Goal: Information Seeking & Learning: Learn about a topic

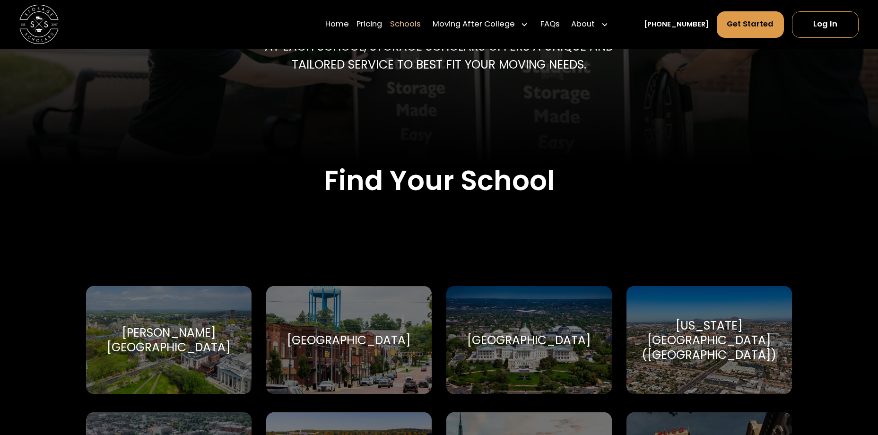
scroll to position [236, 0]
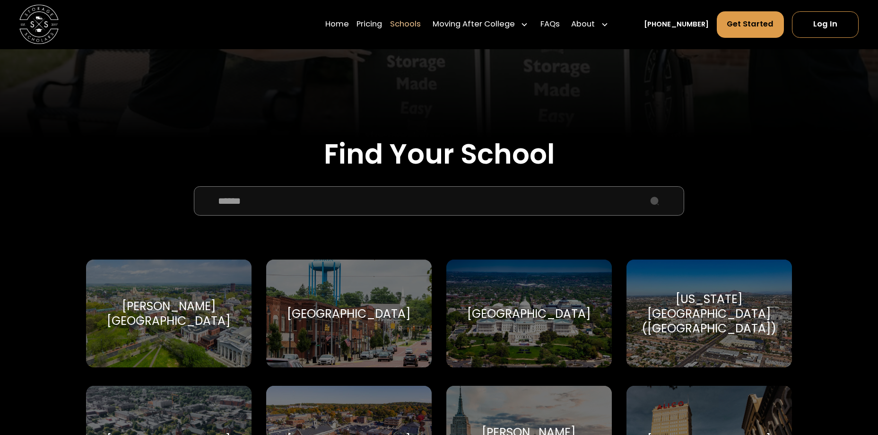
click at [550, 203] on input "School Select Form" at bounding box center [439, 200] width 490 height 29
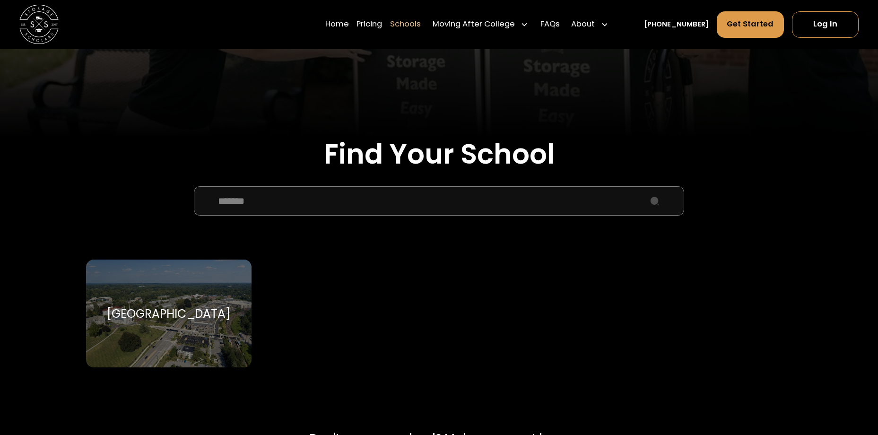
type input "*******"
click at [216, 311] on div "[GEOGRAPHIC_DATA]" at bounding box center [169, 313] width 124 height 15
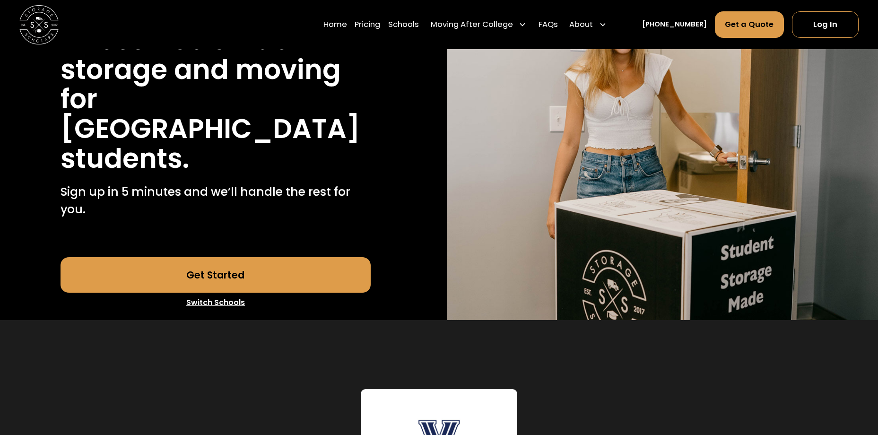
scroll to position [142, 0]
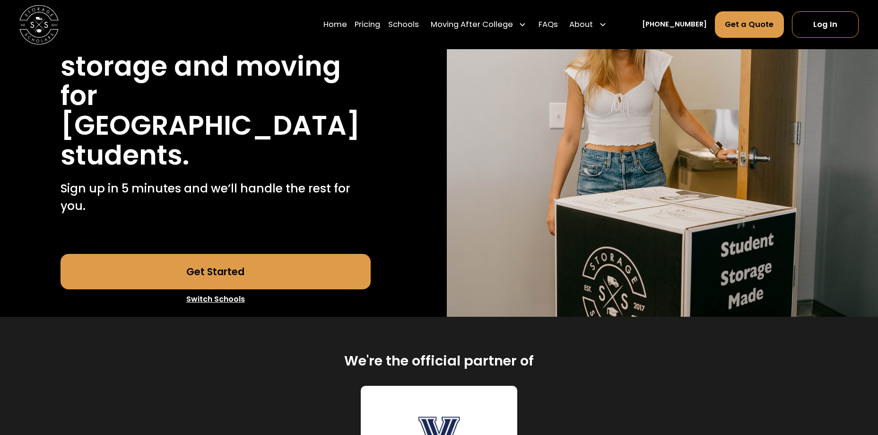
click at [274, 278] on link "Get Started" at bounding box center [216, 271] width 311 height 35
click at [377, 20] on link "Pricing" at bounding box center [368, 24] width 26 height 27
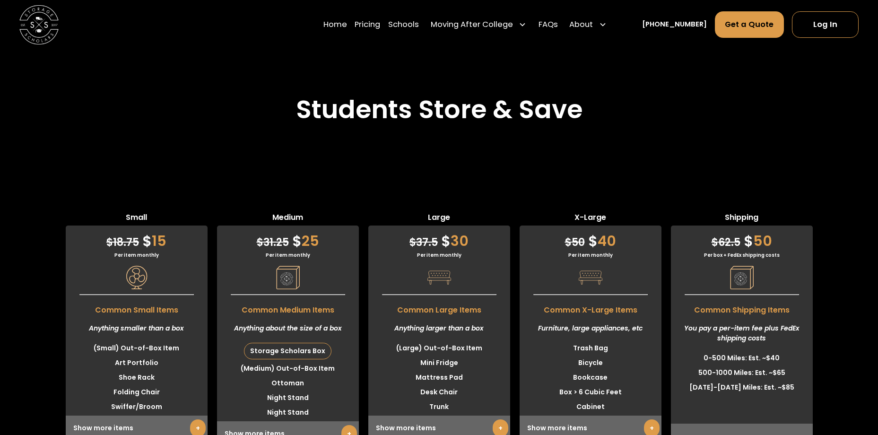
scroll to position [2312, 0]
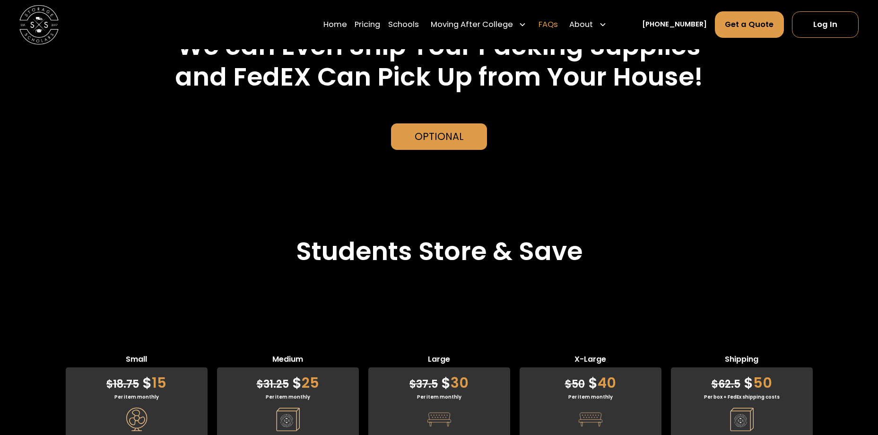
click at [558, 25] on link "FAQs" at bounding box center [547, 24] width 19 height 27
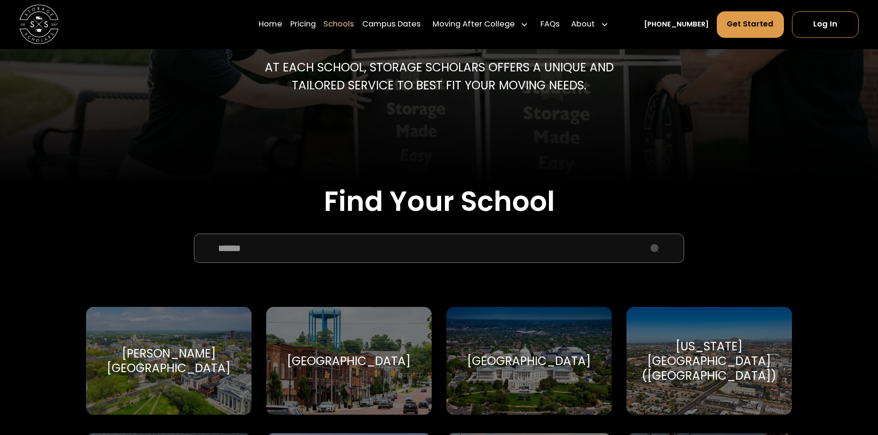
scroll to position [236, 0]
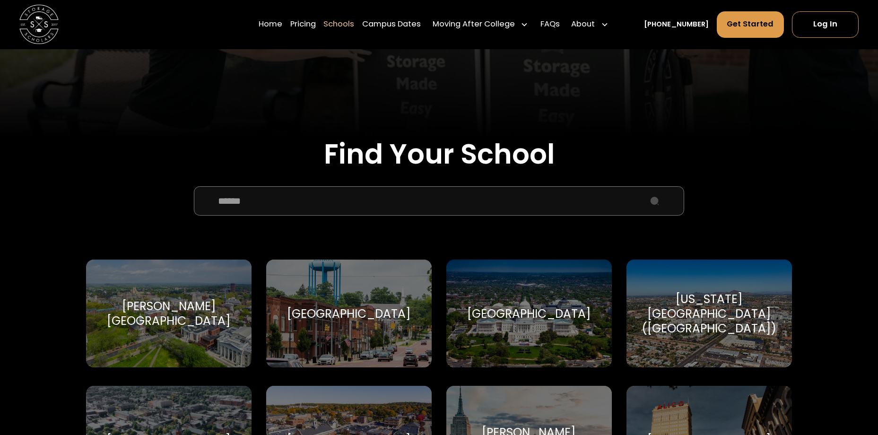
click at [488, 197] on input "School Select Form" at bounding box center [439, 200] width 490 height 29
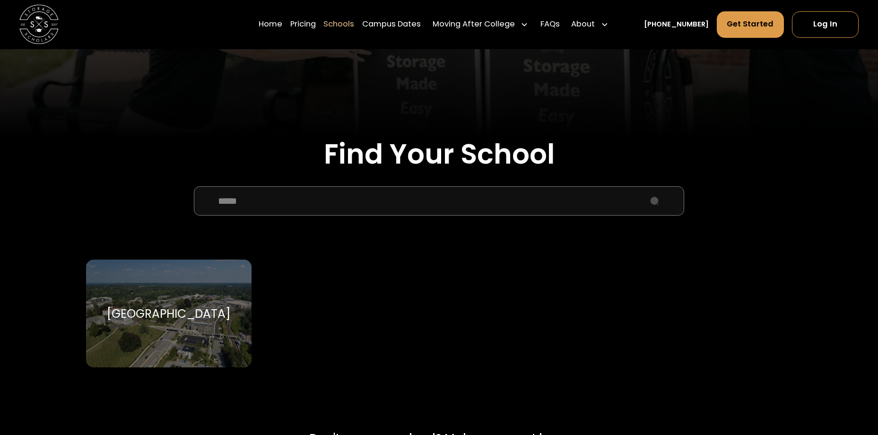
type input "*****"
click at [224, 299] on div "Villanova University Villanova University" at bounding box center [168, 314] width 165 height 108
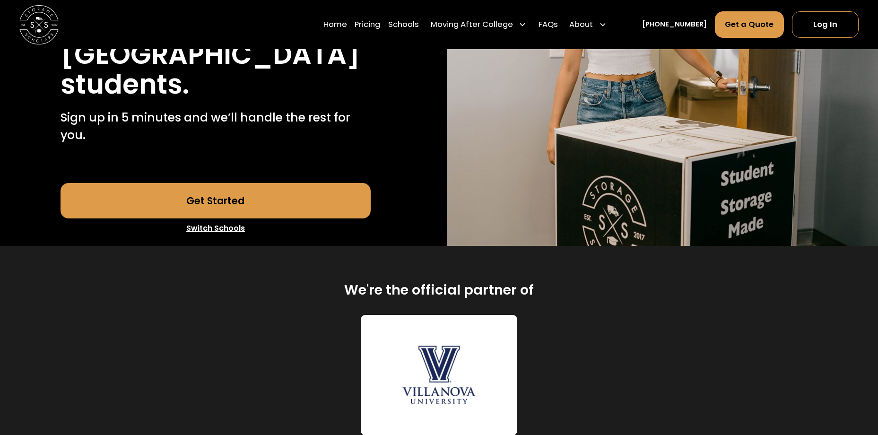
scroll to position [331, 0]
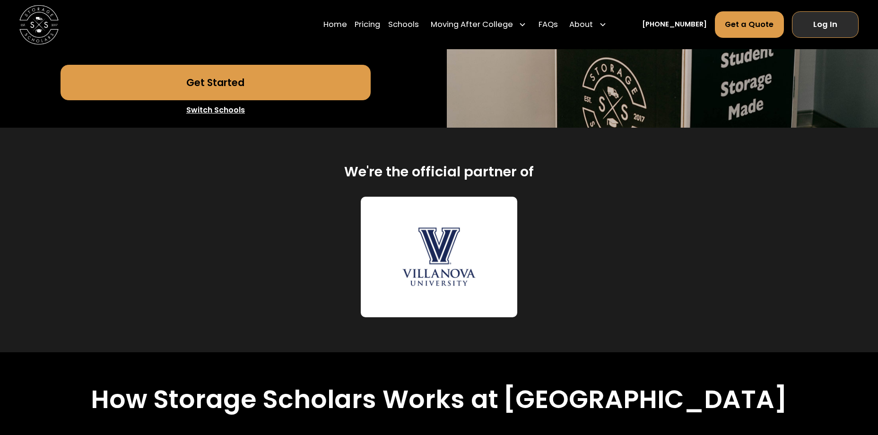
click at [820, 24] on link "Log In" at bounding box center [825, 24] width 67 height 26
